Goal: Transaction & Acquisition: Purchase product/service

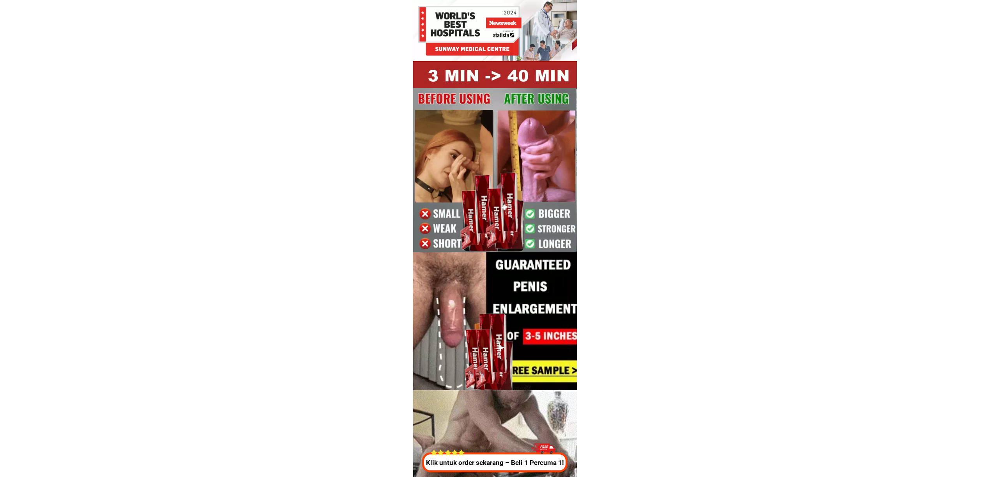
click at [467, 449] on div "Klik untuk order sekarang – Beli 1 Percuma 1!" at bounding box center [493, 456] width 149 height 34
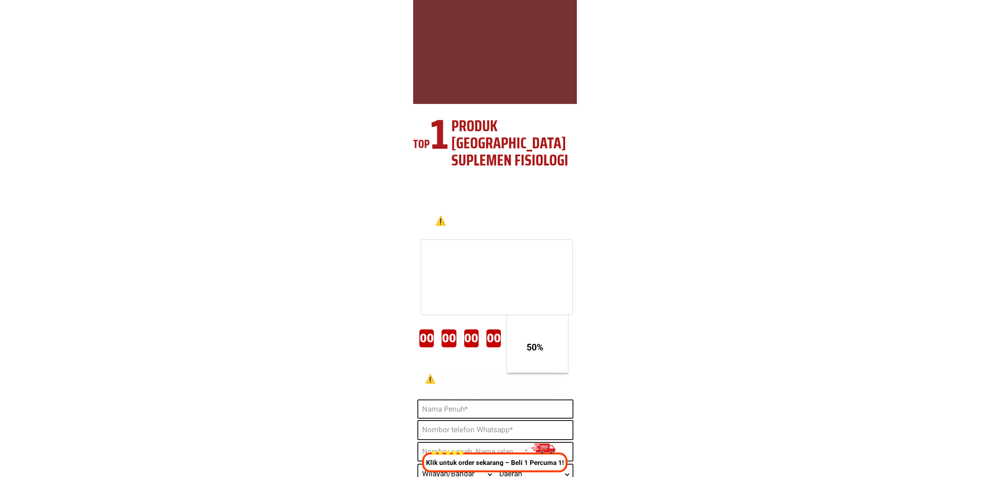
scroll to position [2898, 0]
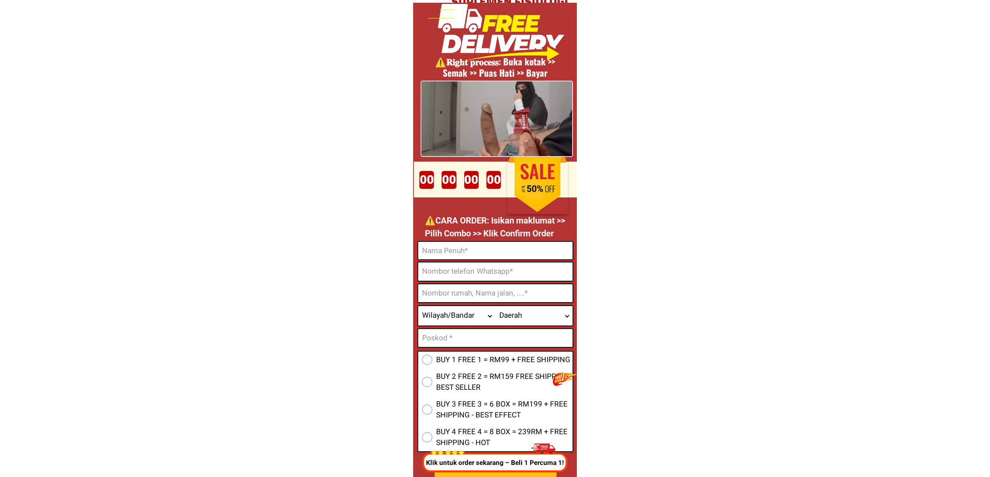
click at [484, 280] on input "Input phone_number" at bounding box center [495, 272] width 154 height 18
paste input "0143207913"
type input "0143207913"
click at [477, 245] on input "Input full_name" at bounding box center [495, 251] width 154 height 18
paste input "Amaresan"
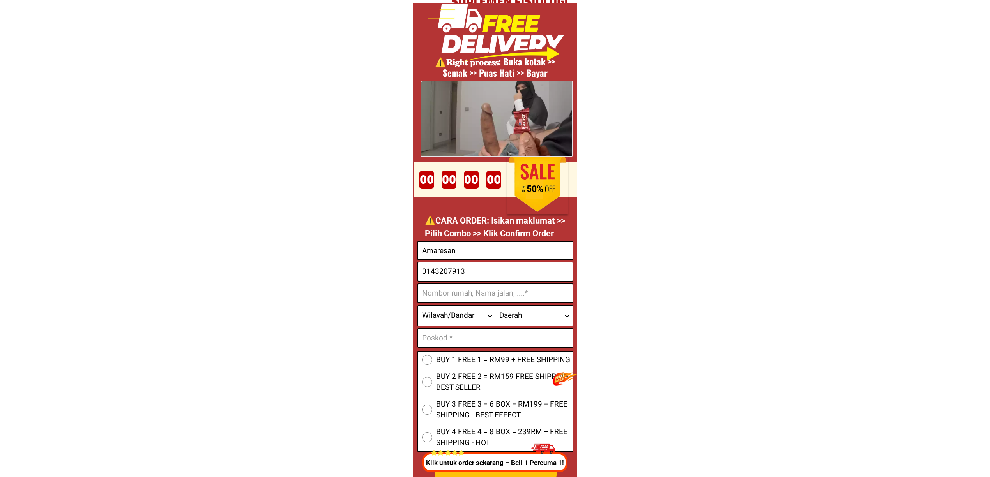
type input "Amaresan"
click at [479, 299] on input "Input address" at bounding box center [495, 294] width 154 height 18
paste input "Jalan selathvan 15779 sense 36 sq trament [GEOGRAPHIC_DATA], [GEOGRAPHIC_DATA]"
type input "Jalan selathvan 15779 sense 36 sq trament [GEOGRAPHIC_DATA], [GEOGRAPHIC_DATA]"
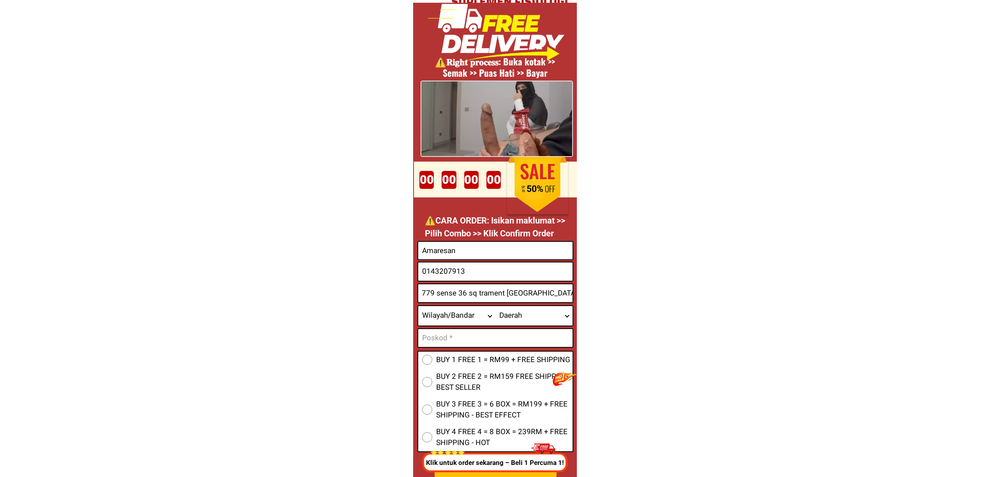
scroll to position [0, 0]
click at [487, 300] on input "Jalan selathvan 15779 sense 36 sq trament [GEOGRAPHIC_DATA], [GEOGRAPHIC_DATA]" at bounding box center [495, 294] width 154 height 18
click at [476, 334] on input "Input text_input_1" at bounding box center [495, 338] width 154 height 18
paste input "15779"
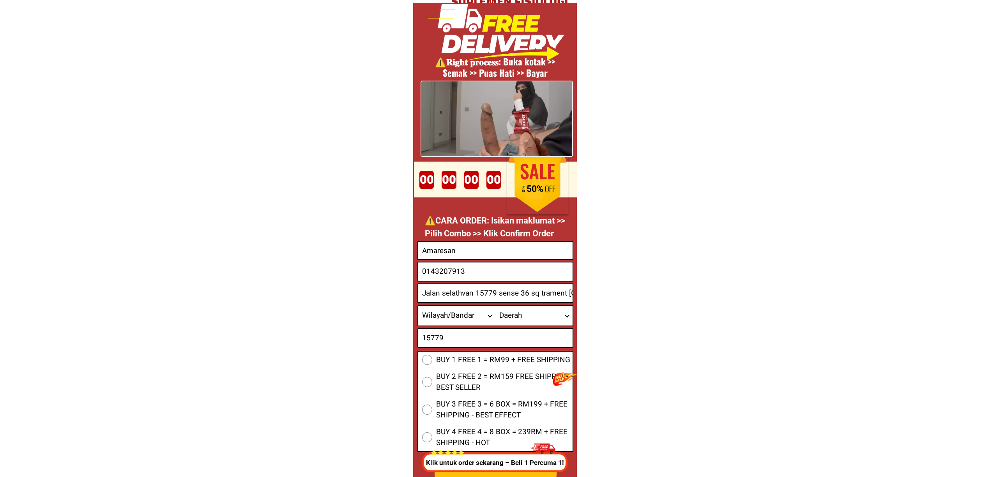
type input "15779"
click at [436, 371] on span "BUY 2 FREE 2 = RM159 FREE SHIPPING - BEST SELLER" at bounding box center [504, 382] width 136 height 22
click at [432, 377] on input "BUY 2 FREE 2 = RM159 FREE SHIPPING - BEST SELLER" at bounding box center [427, 382] width 10 height 10
radio input "true"
drag, startPoint x: 434, startPoint y: 362, endPoint x: 440, endPoint y: 373, distance: 12.0
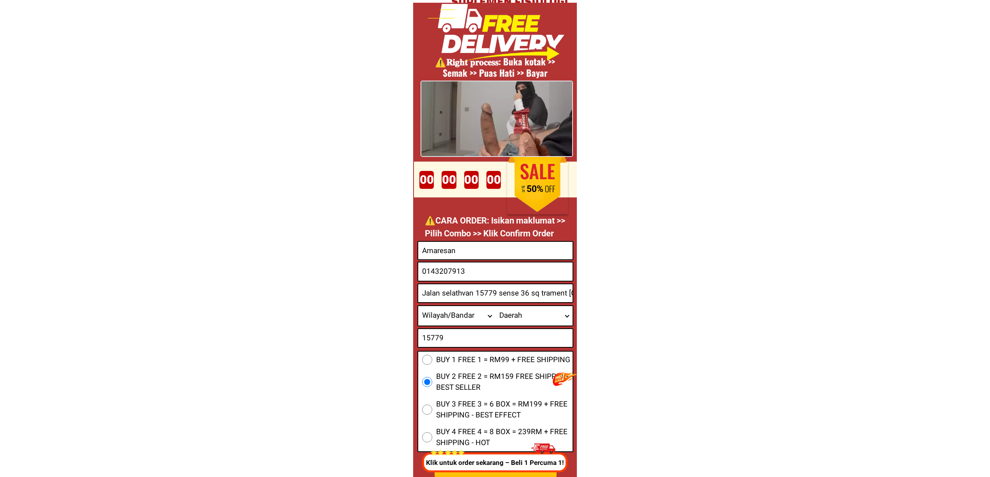
click at [434, 362] on label "BUY 1 FREE 1 = RM99 + FREE SHIPPING" at bounding box center [495, 360] width 154 height 11
click at [432, 362] on input "BUY 1 FREE 1 = RM99 + FREE SHIPPING" at bounding box center [427, 360] width 10 height 10
radio input "true"
click at [448, 311] on select "Wilayah/[GEOGRAPHIC_DATA] [GEOGRAPHIC_DATA] [GEOGRAPHIC_DATA] [GEOGRAPHIC_DATA]…" at bounding box center [456, 315] width 77 height 19
select select "60_R2932285"
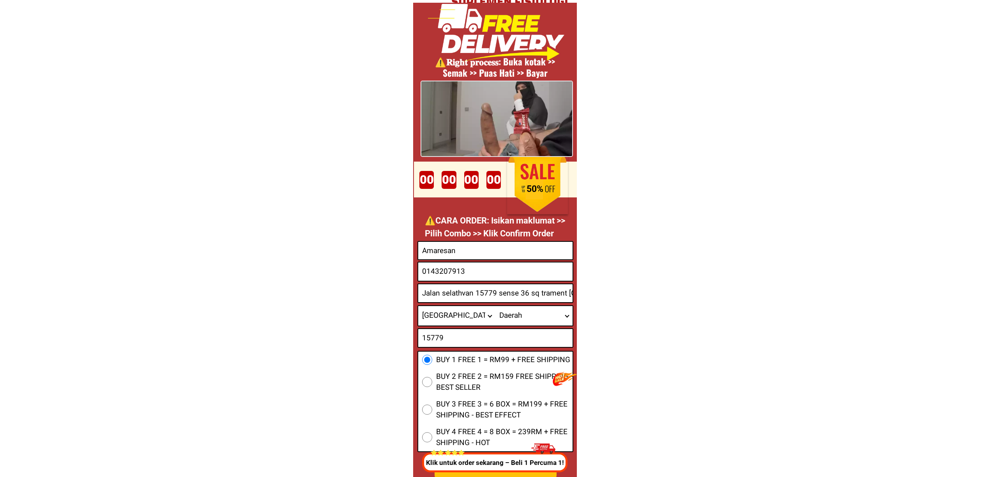
click at [418, 306] on select "Wilayah/[GEOGRAPHIC_DATA] [GEOGRAPHIC_DATA] [GEOGRAPHIC_DATA] [GEOGRAPHIC_DATA]…" at bounding box center [456, 315] width 77 height 19
click at [531, 300] on input "Jalan selathvan 15779 sense 36 sq trament [GEOGRAPHIC_DATA], [GEOGRAPHIC_DATA]" at bounding box center [495, 294] width 154 height 18
click at [536, 318] on select "Daerah Ampang [GEOGRAPHIC_DATA] [GEOGRAPHIC_DATA] [GEOGRAPHIC_DATA] [GEOGRAPHIC…" at bounding box center [533, 315] width 77 height 19
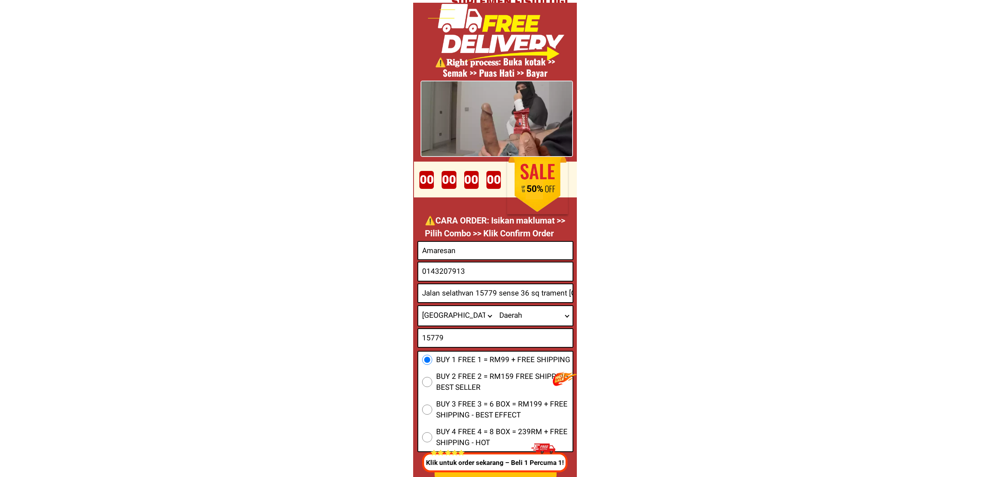
select select "60_R6000045"
click at [495, 306] on select "Daerah Ampang [GEOGRAPHIC_DATA] [GEOGRAPHIC_DATA] [GEOGRAPHIC_DATA] [GEOGRAPHIC…" at bounding box center [533, 315] width 77 height 19
click at [557, 295] on input "Jalan selathvan 15779 sense 36 sq trament [GEOGRAPHIC_DATA], [GEOGRAPHIC_DATA]" at bounding box center [495, 294] width 154 height 18
click at [496, 342] on input "15779" at bounding box center [495, 338] width 154 height 18
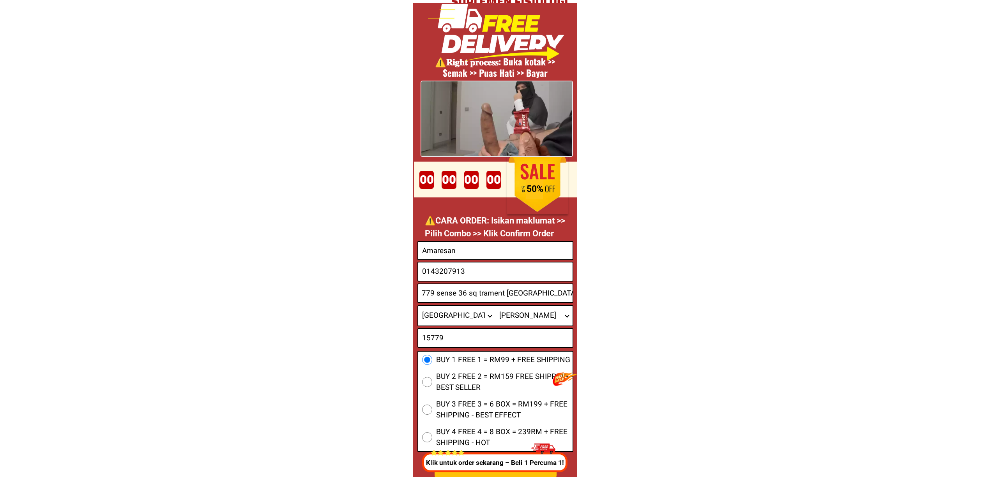
scroll to position [0, 0]
click at [496, 342] on input "15779" at bounding box center [495, 338] width 154 height 18
click at [475, 296] on input "Jalan selathvan 15779 sense 36 sq trament [GEOGRAPHIC_DATA], [GEOGRAPHIC_DATA]" at bounding box center [495, 294] width 154 height 18
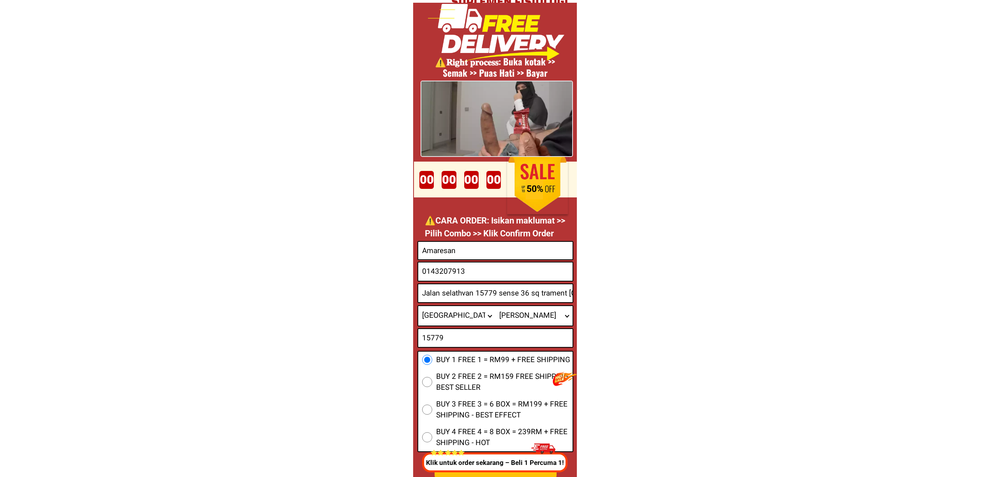
click at [475, 296] on input "Jalan selathvan 15779 sense 36 sq trament [GEOGRAPHIC_DATA], [GEOGRAPHIC_DATA]" at bounding box center [495, 294] width 154 height 18
click at [462, 340] on input "15779" at bounding box center [495, 338] width 154 height 18
click at [533, 339] on input "15779" at bounding box center [495, 338] width 154 height 18
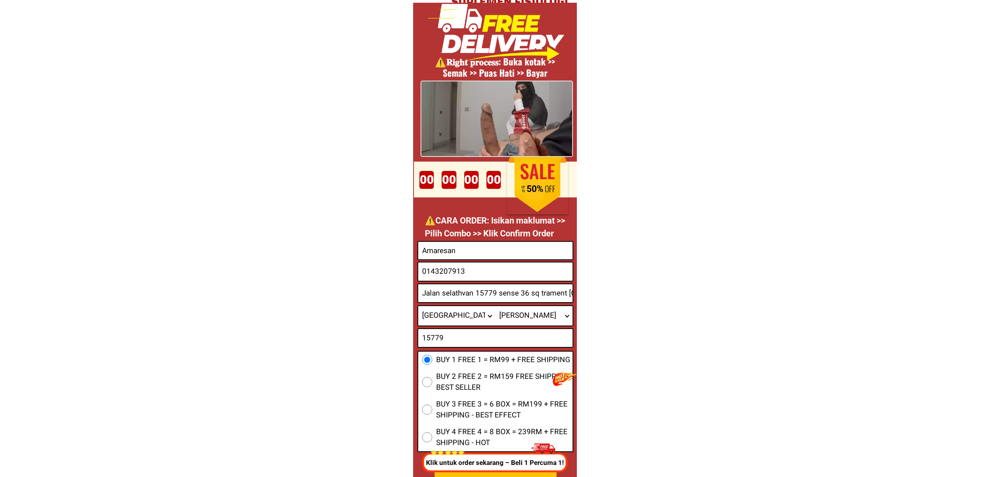
paste input "40470"
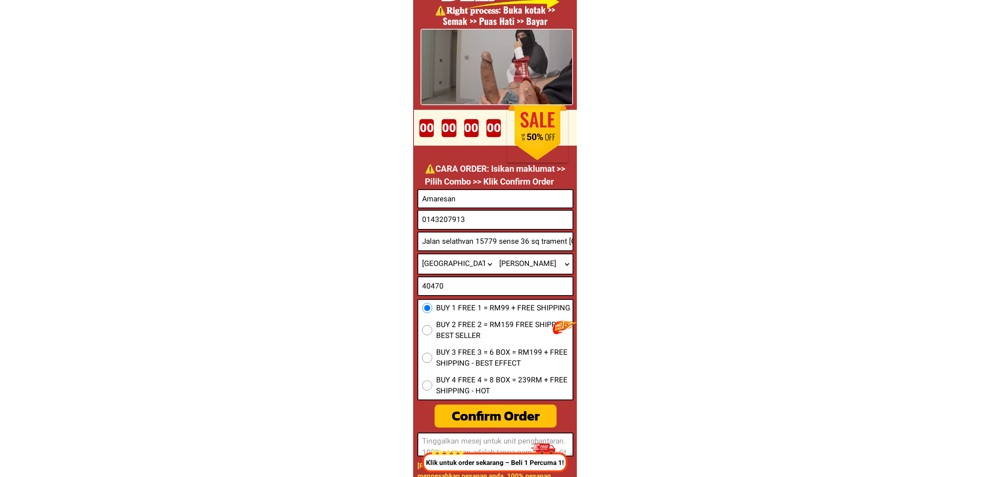
type input "40470"
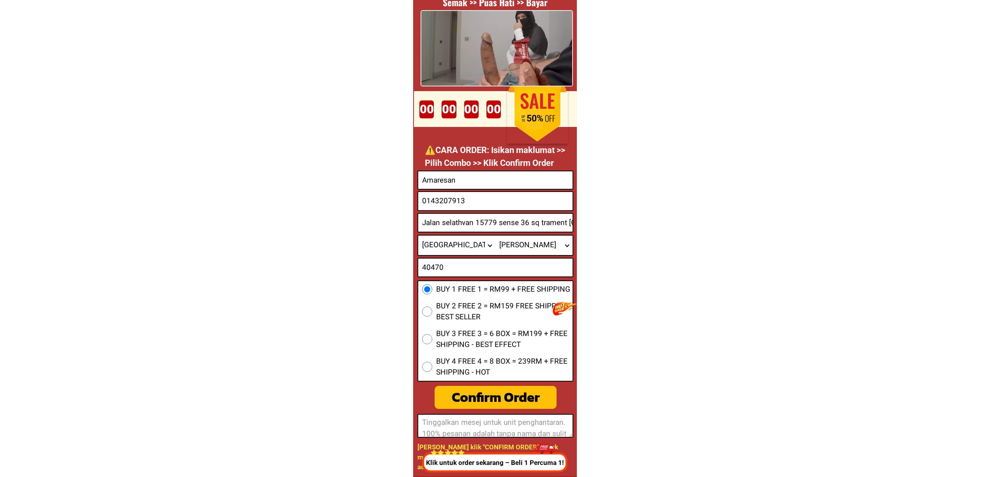
click at [504, 413] on form "BUY 1 FREE 1 = RM99 + FREE SHIPPING BUY 2 FREE 2 = RM159 FREE SHIPPING - BEST S…" at bounding box center [495, 304] width 156 height 267
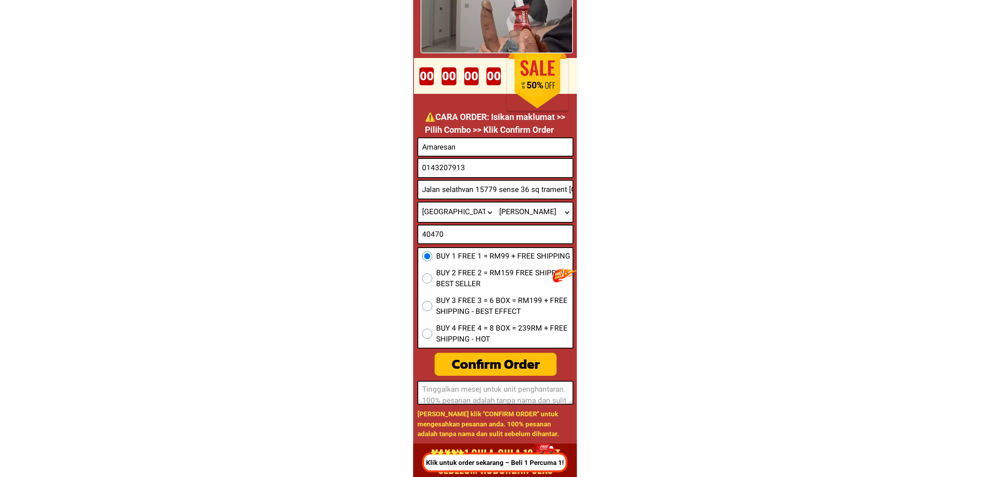
click at [510, 373] on div "Confirm Order" at bounding box center [496, 364] width 122 height 21
radio input "true"
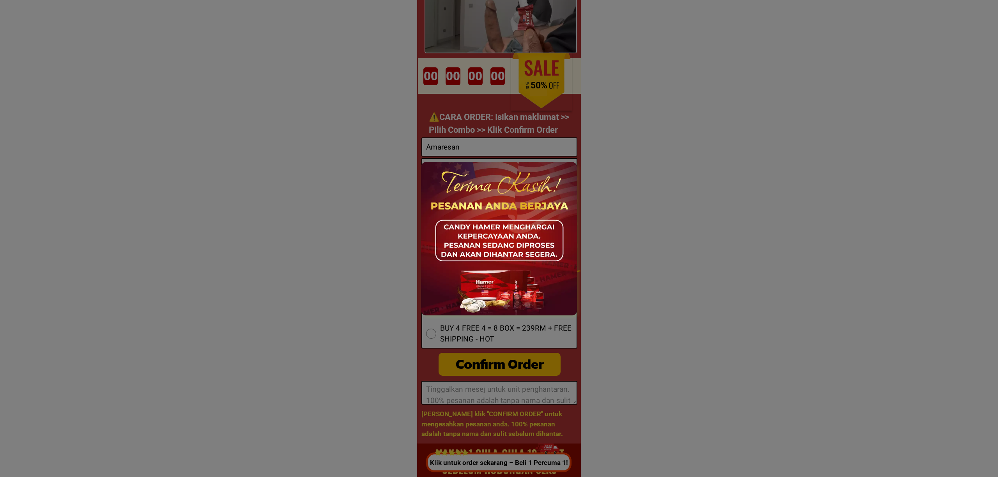
click at [601, 234] on div at bounding box center [499, 238] width 998 height 477
